Goal: Task Accomplishment & Management: Use online tool/utility

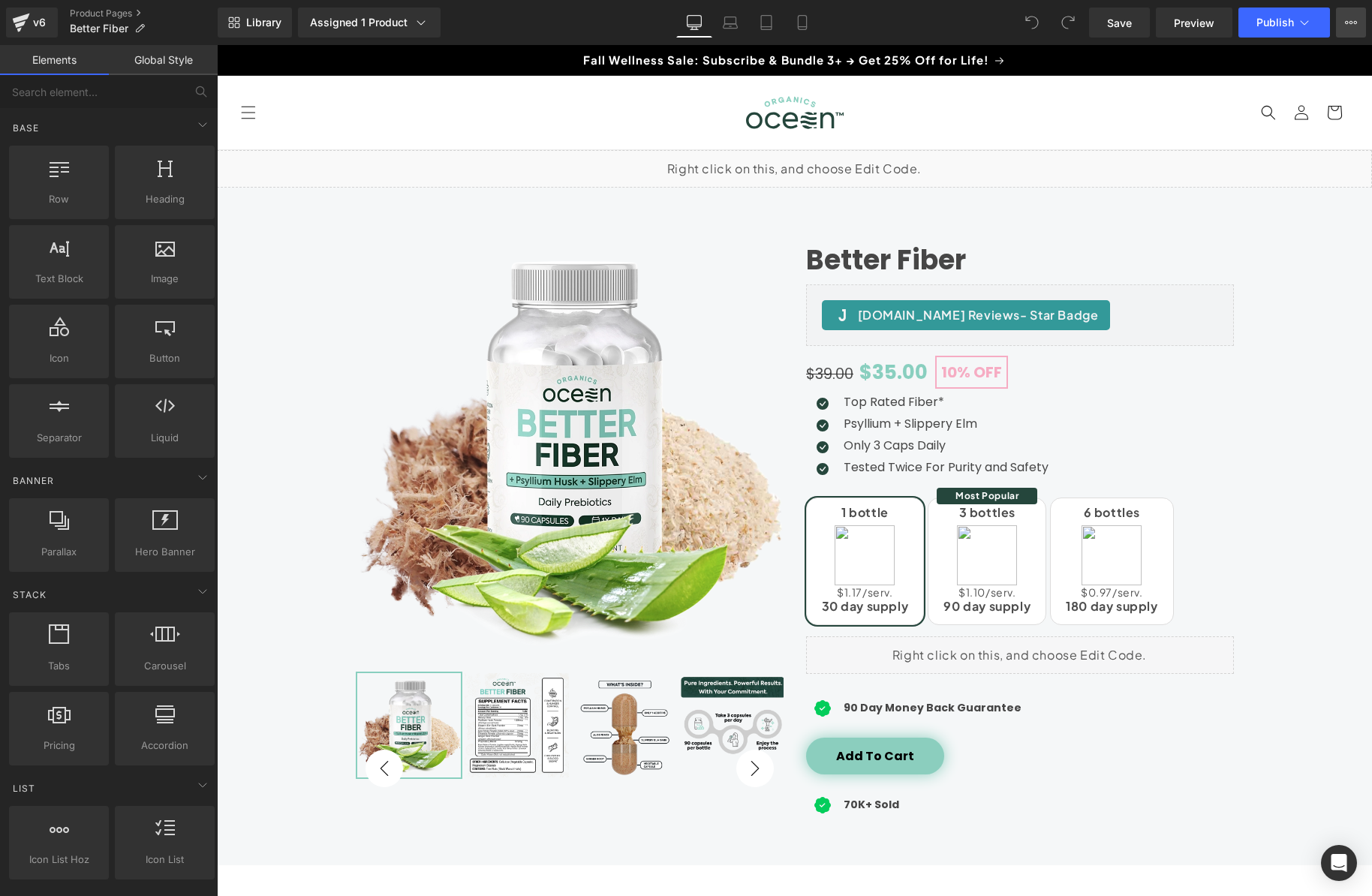
click at [1357, 28] on button "View Live Page View with current Template Save Template to Library Schedule Pub…" at bounding box center [1350, 23] width 30 height 30
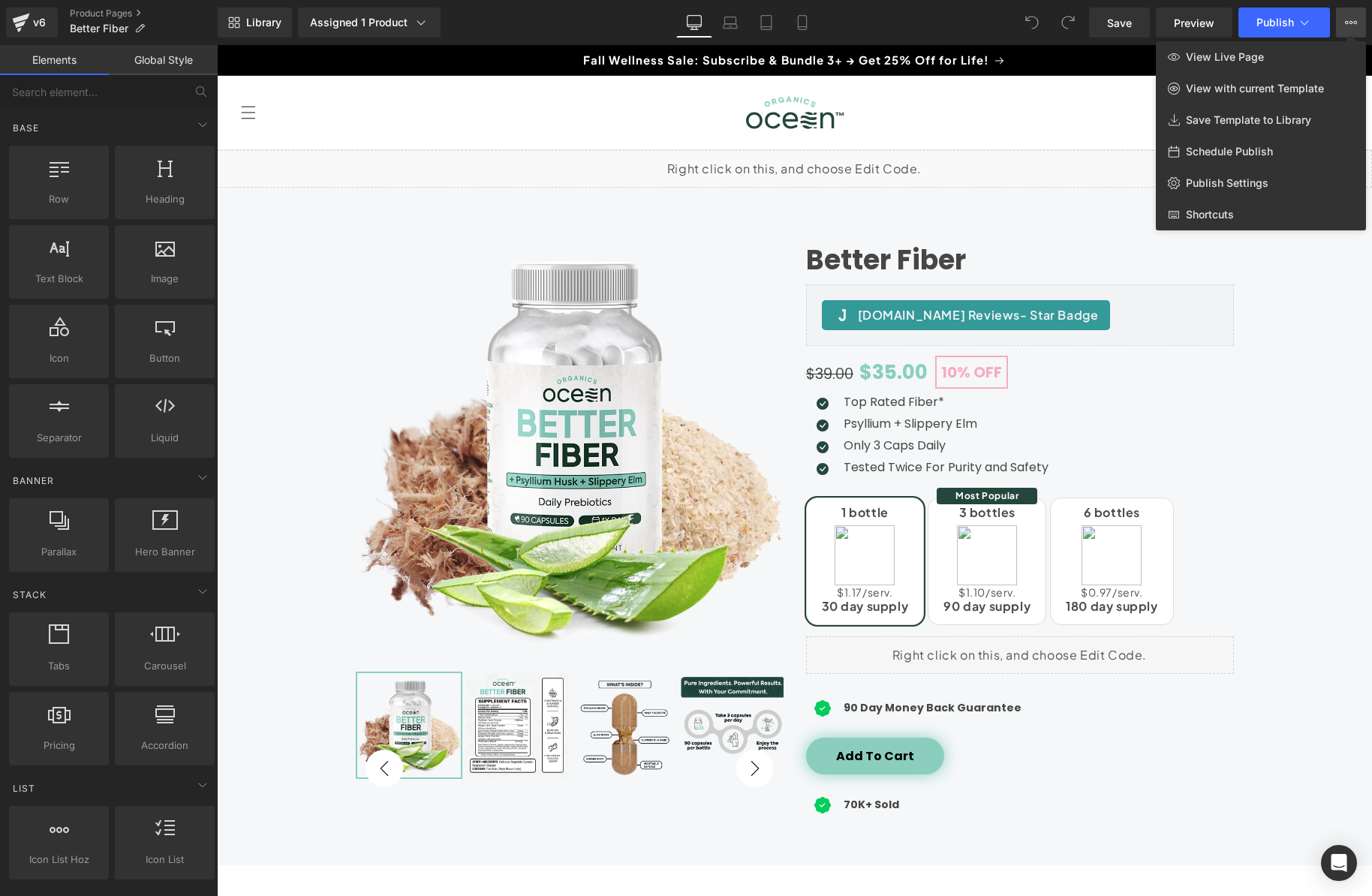
click at [986, 118] on div at bounding box center [794, 470] width 1155 height 851
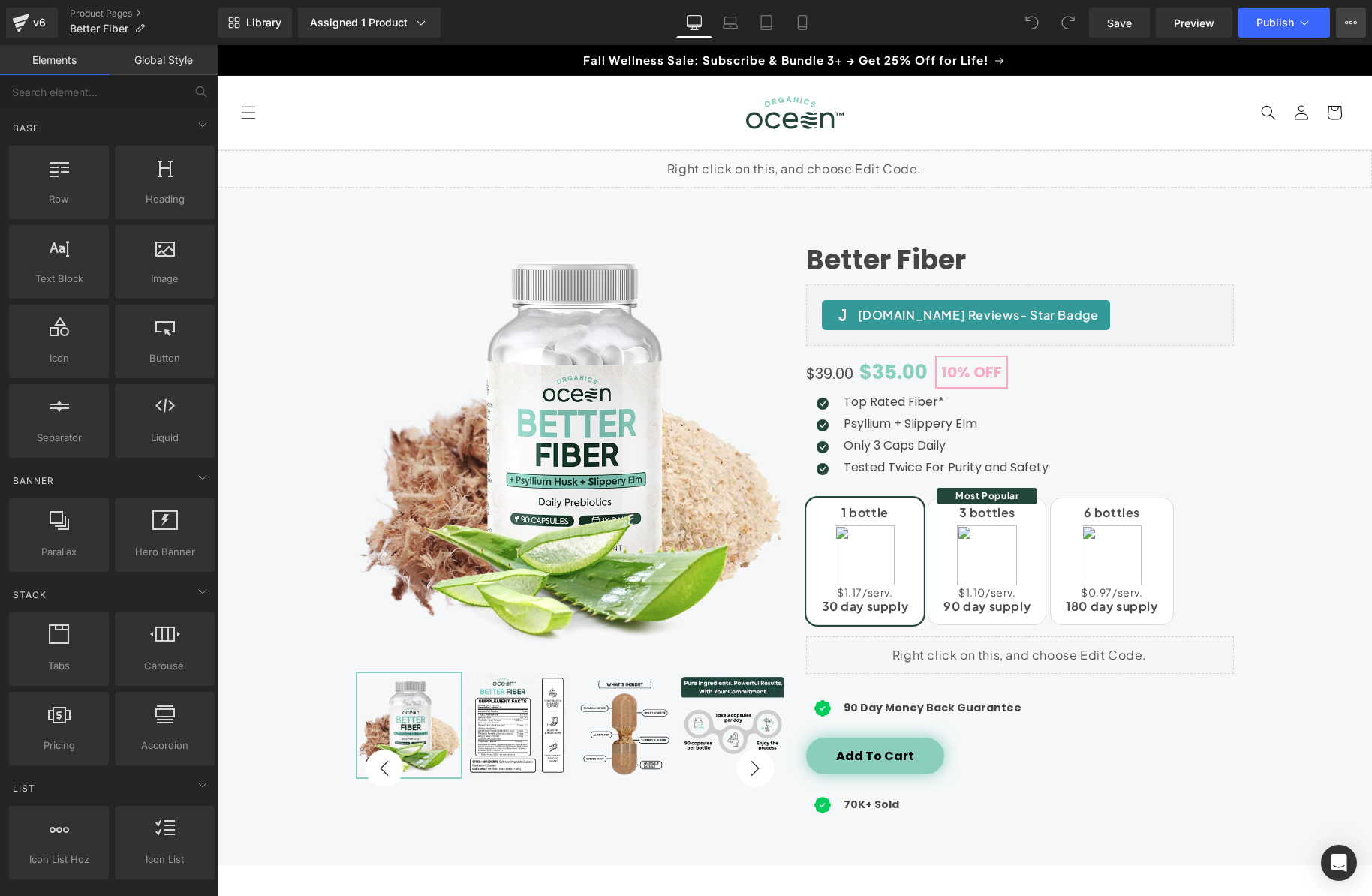
click at [1350, 26] on icon at bounding box center [1350, 23] width 12 height 12
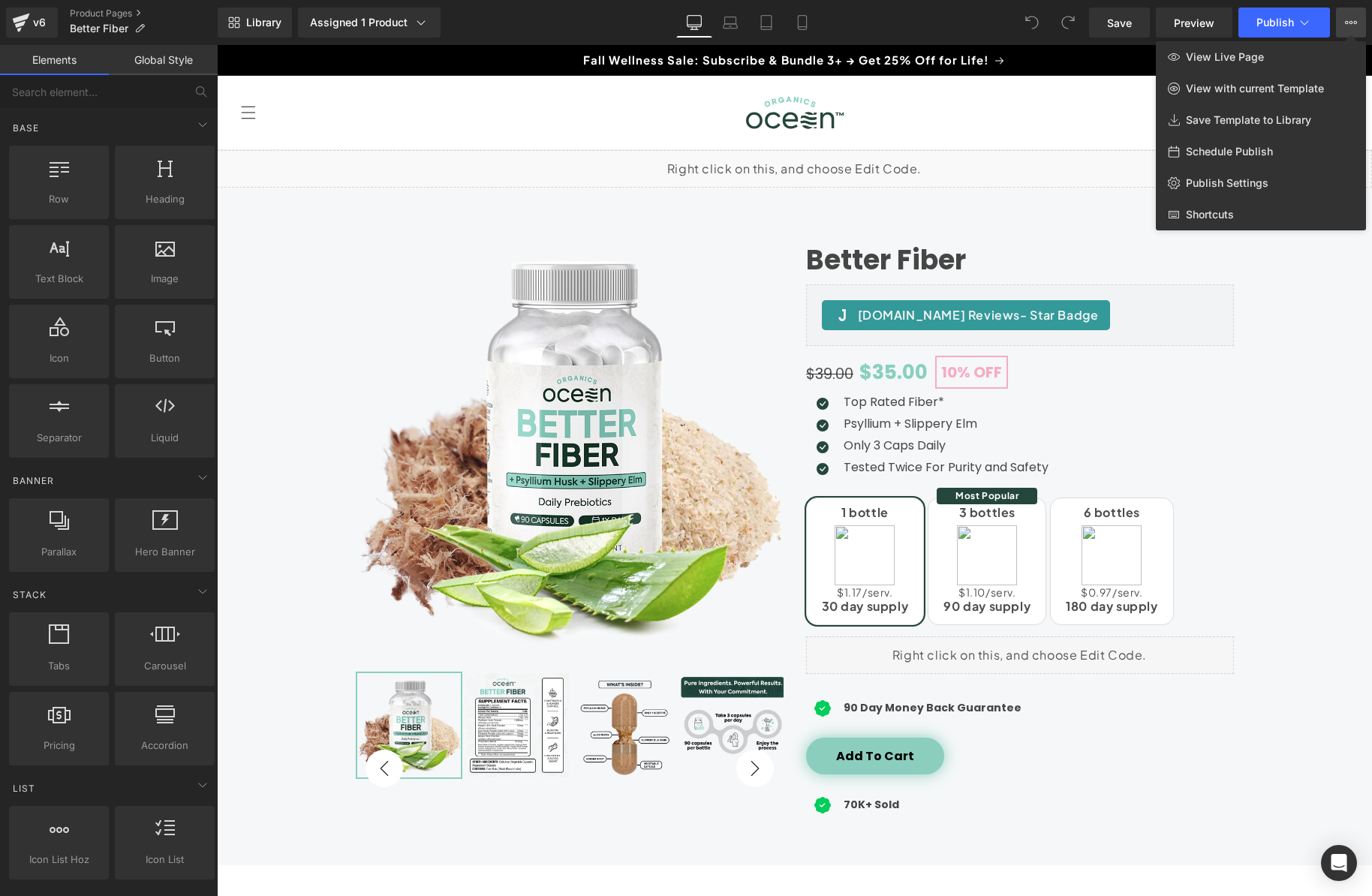
click at [1001, 123] on div at bounding box center [794, 470] width 1155 height 851
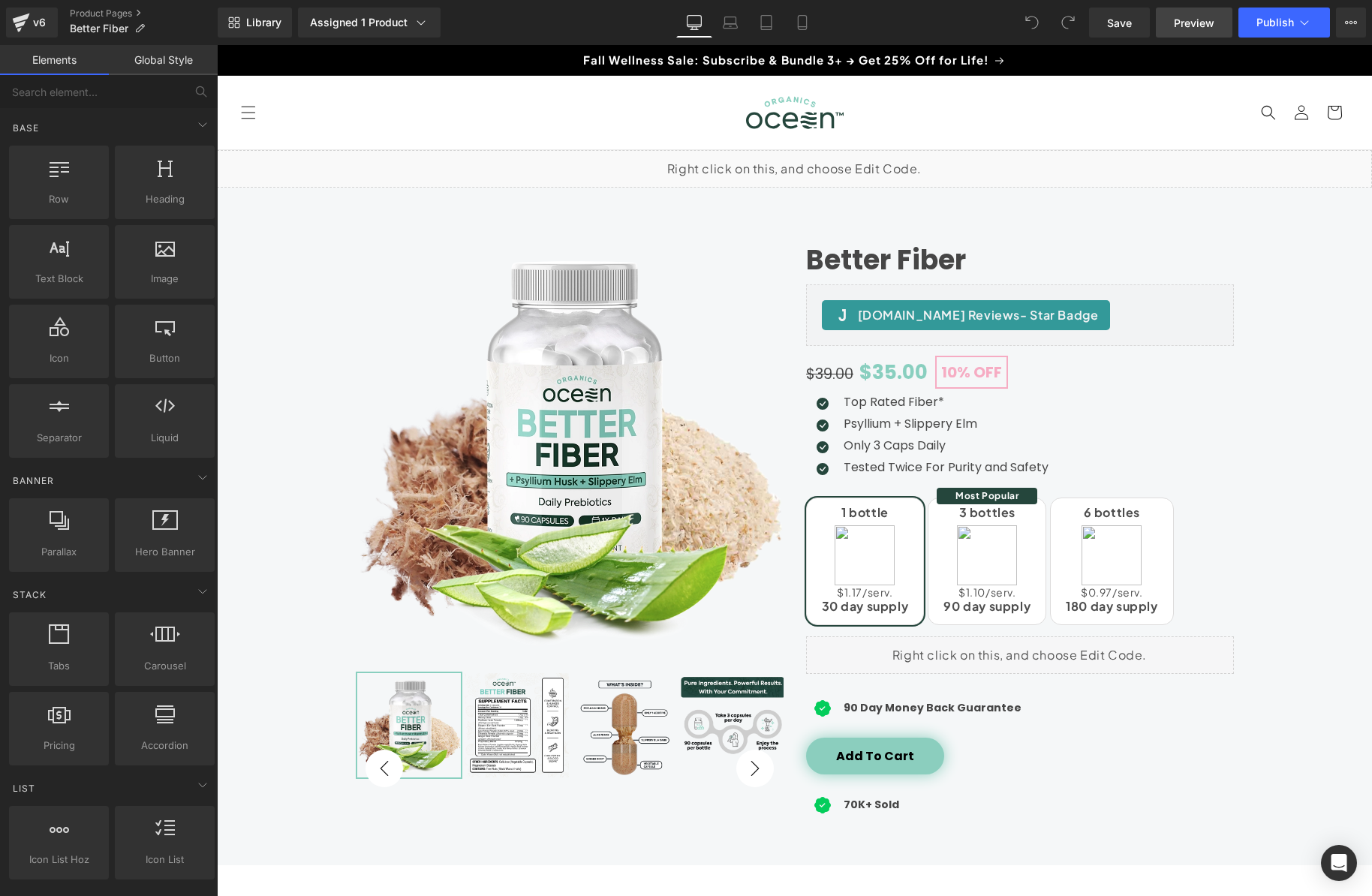
click at [1173, 30] on span "Preview" at bounding box center [1193, 23] width 40 height 16
click at [407, 24] on div "Assigned 1 Product" at bounding box center [369, 22] width 119 height 15
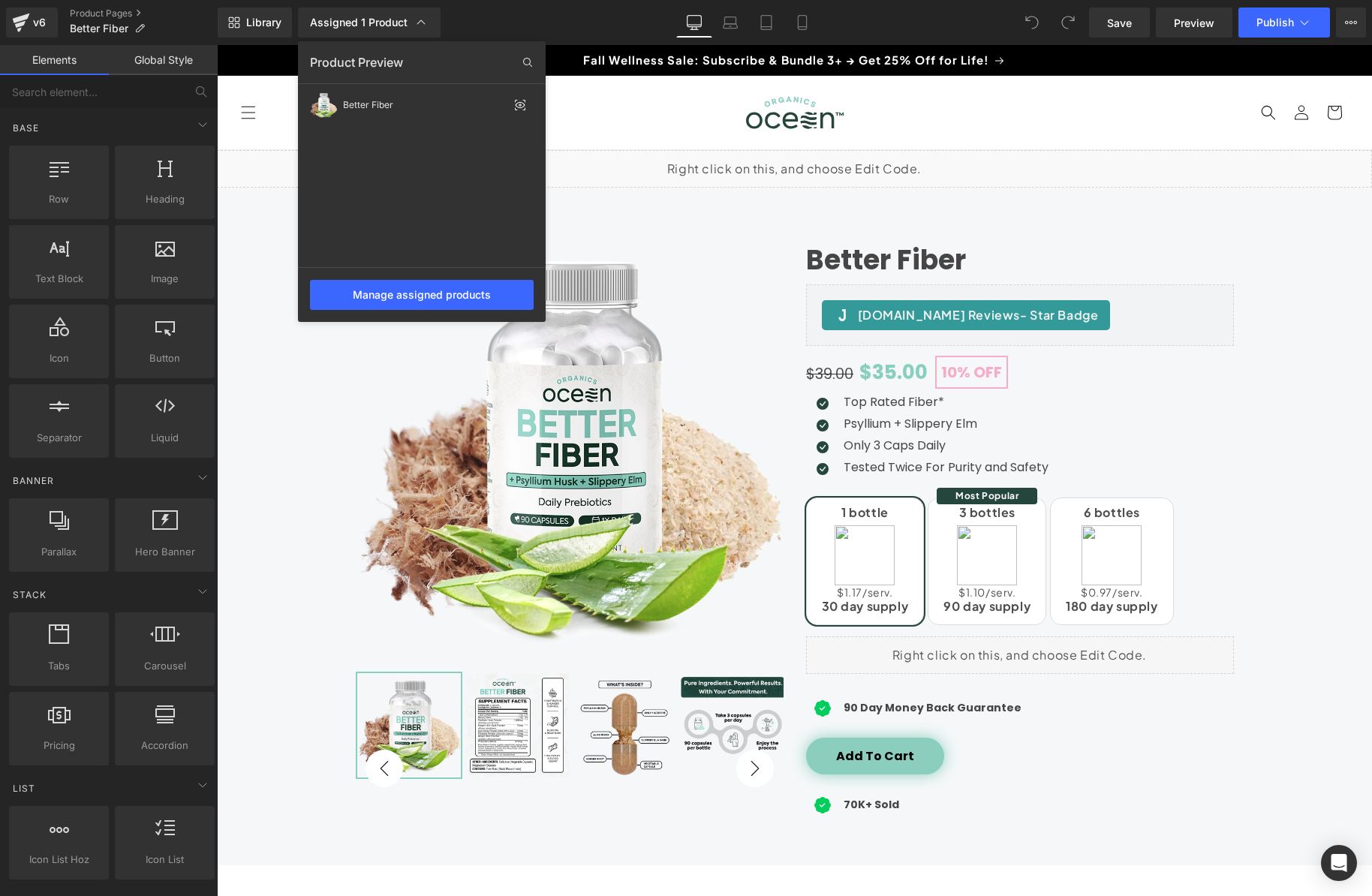
click at [495, 22] on div "Library Assigned 1 Product Product Preview Better Fiber Manage assigned product…" at bounding box center [794, 23] width 1154 height 30
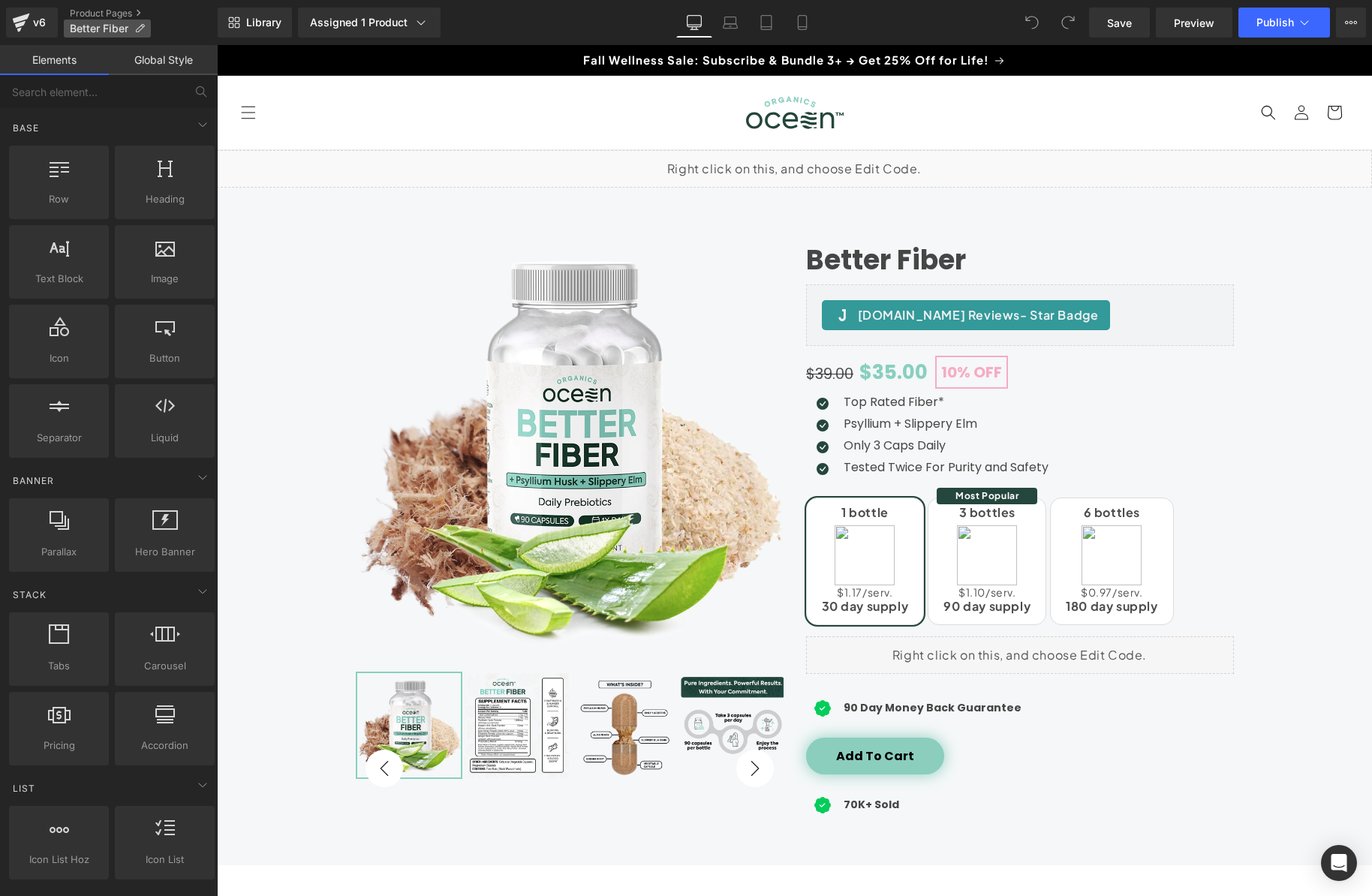
click at [137, 25] on icon at bounding box center [140, 29] width 11 height 11
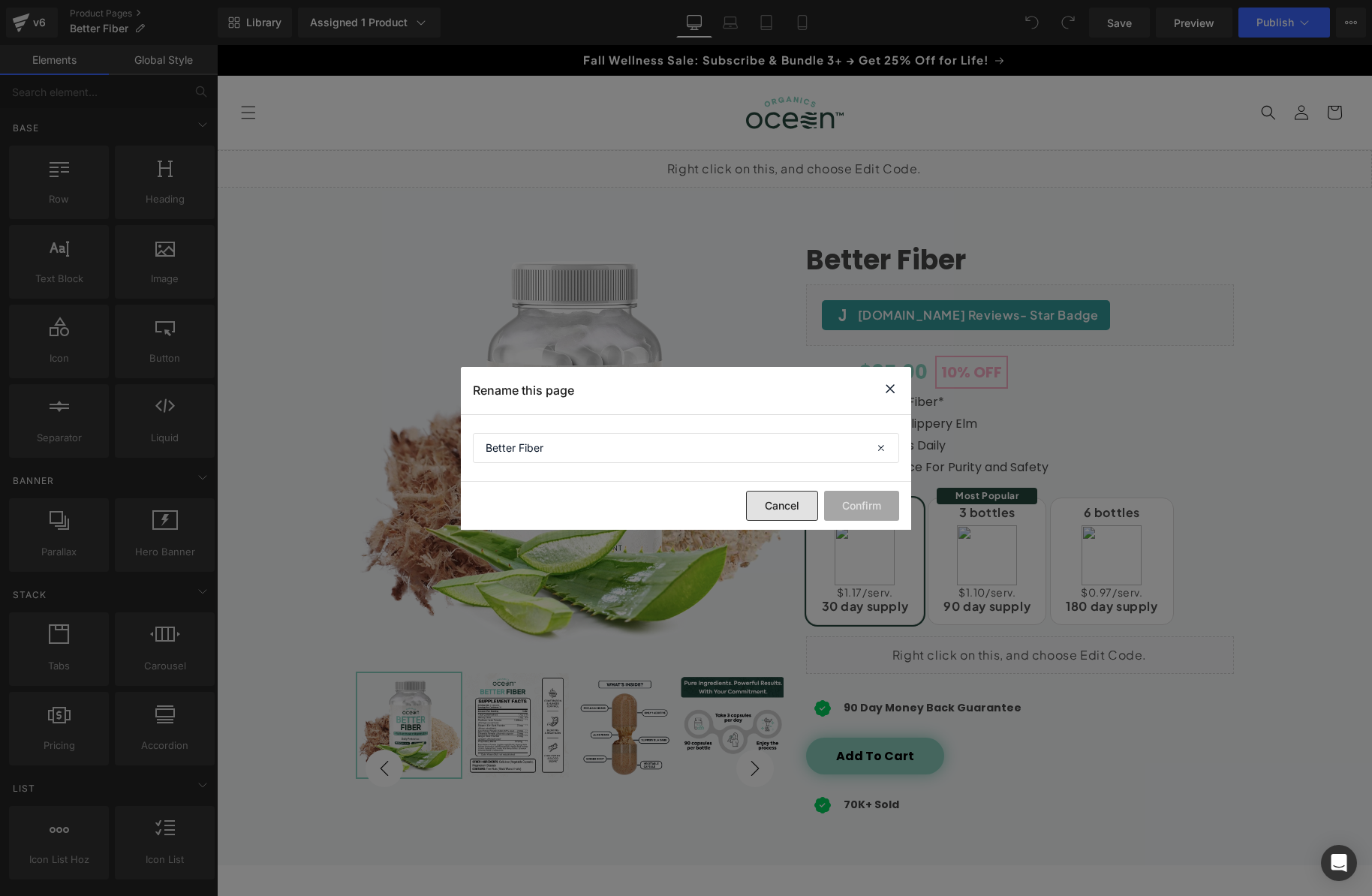
click at [774, 508] on button "Cancel" at bounding box center [781, 506] width 72 height 30
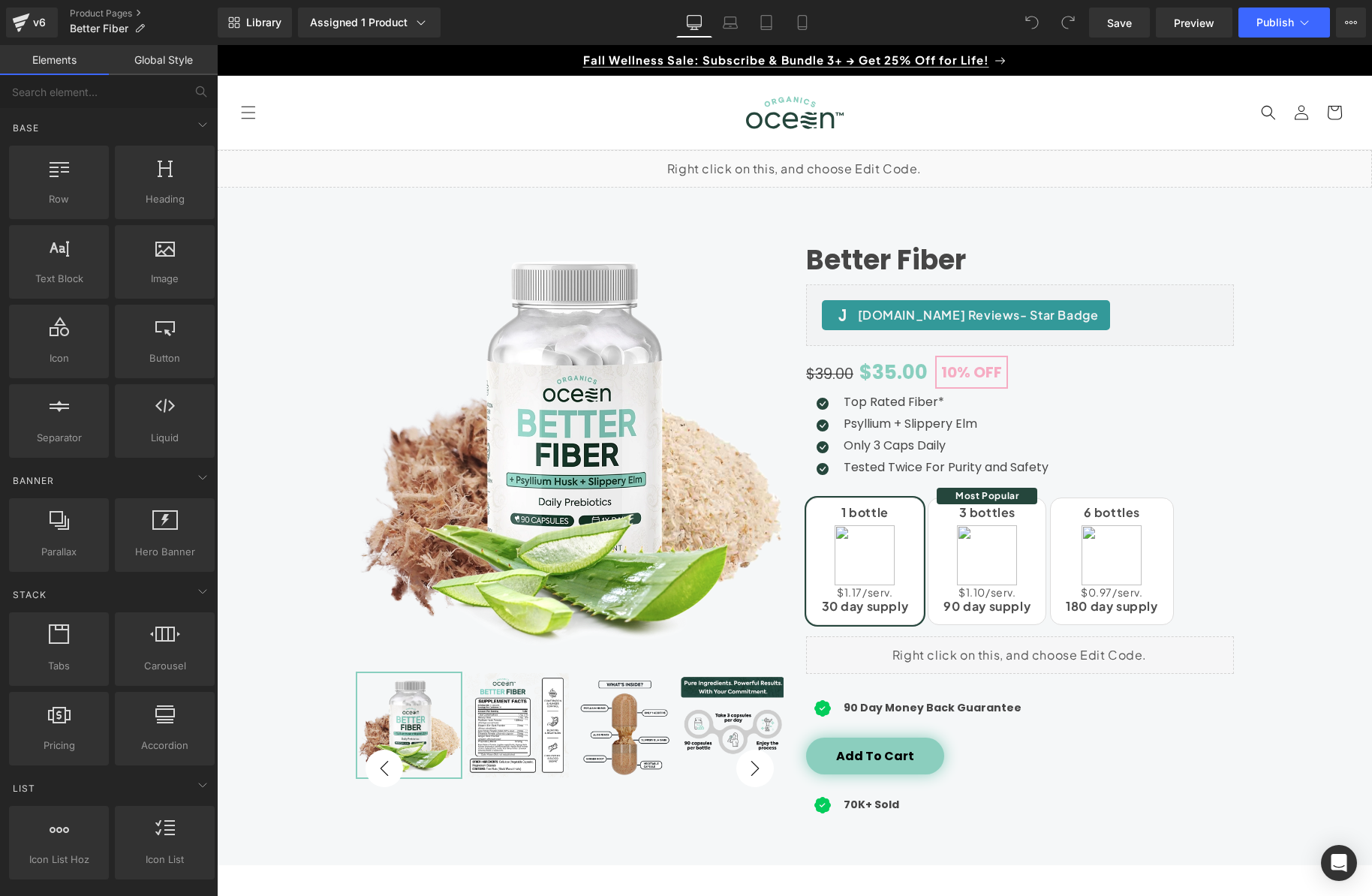
drag, startPoint x: 1533, startPoint y: 74, endPoint x: 1325, endPoint y: 74, distance: 208.0
click at [1308, 27] on icon at bounding box center [1303, 22] width 15 height 15
click at [1356, 22] on button "View Live Page View with current Template Save Template to Library Schedule Pub…" at bounding box center [1350, 23] width 30 height 30
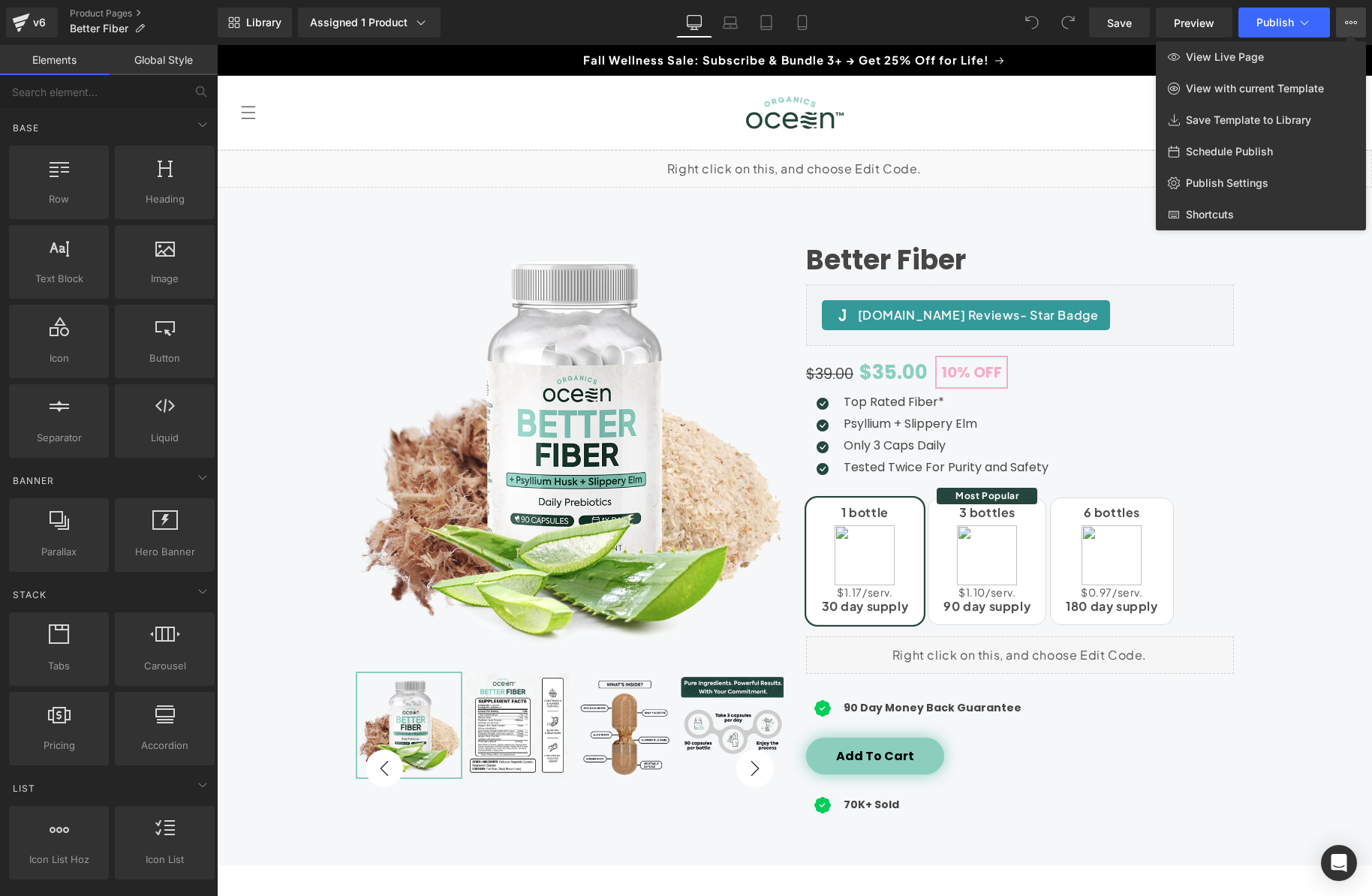
click at [1286, 350] on div at bounding box center [794, 470] width 1155 height 851
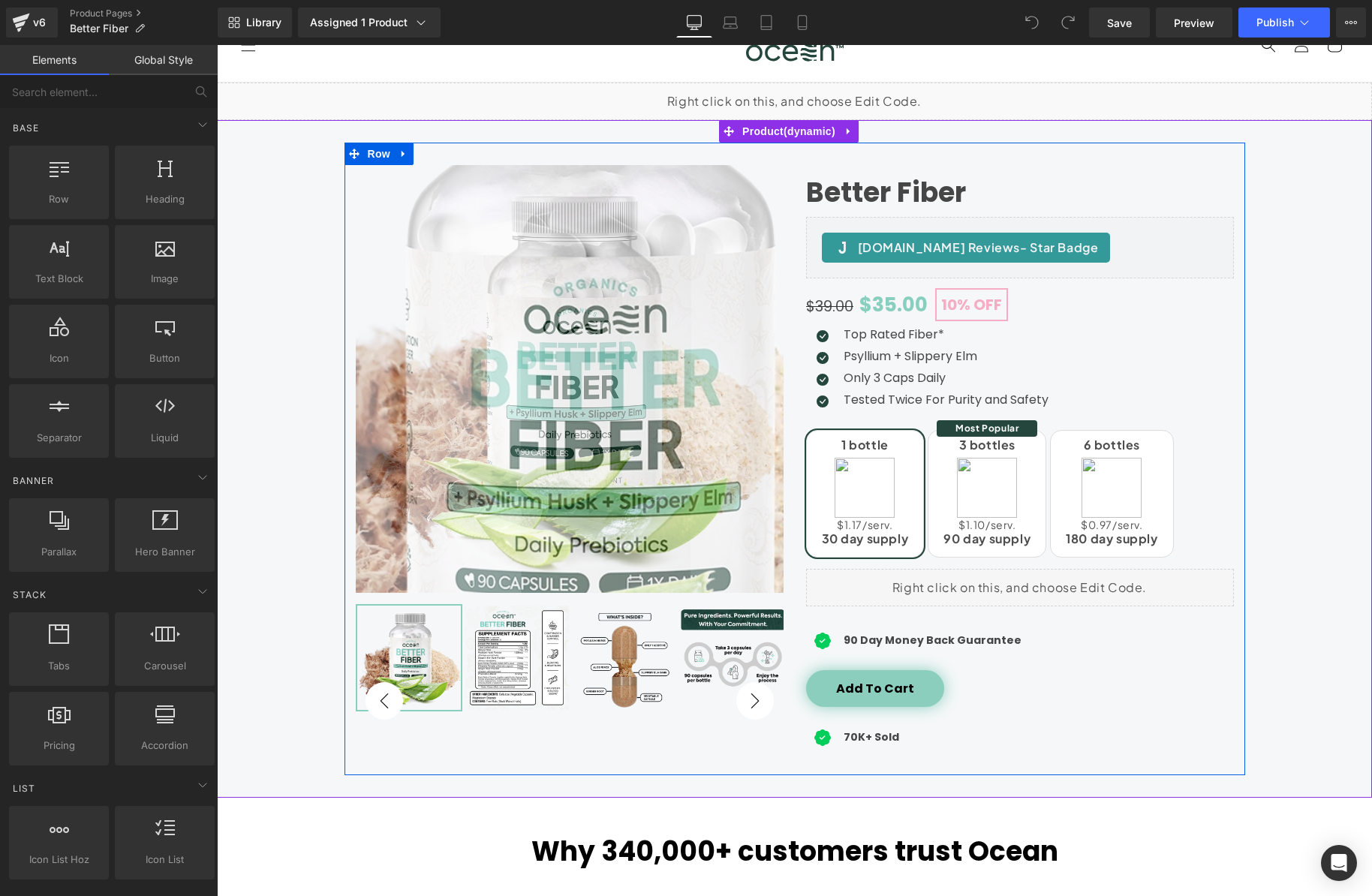
scroll to position [43, 0]
